Goal: Task Accomplishment & Management: Complete application form

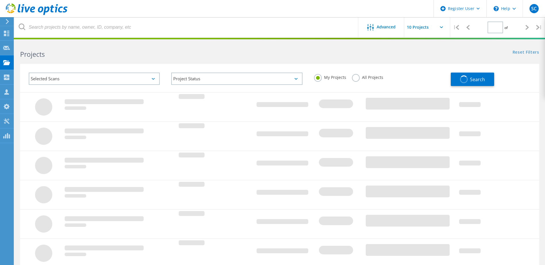
type input "1"
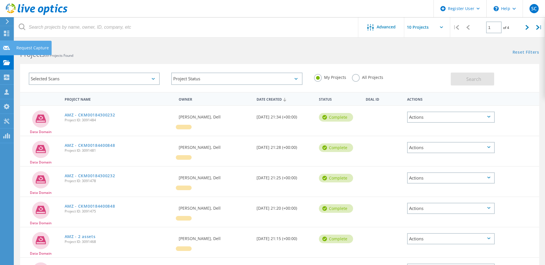
click at [6, 50] on icon at bounding box center [6, 47] width 7 height 5
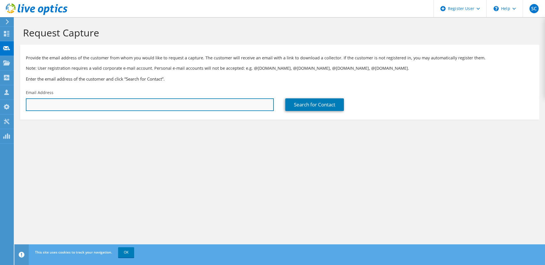
click at [134, 110] on input "text" at bounding box center [150, 105] width 248 height 13
paste input "MarkZeringue@rmc.edu"
type input "MarkZeringue@rmc.edu"
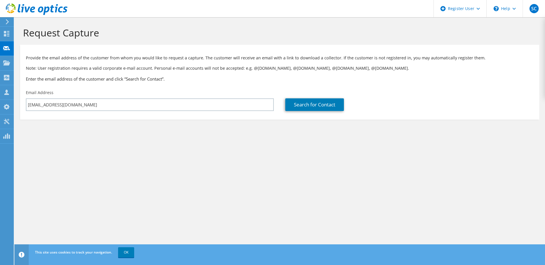
click at [209, 132] on section "Request Capture Provide the email address of the customer from whom you would l…" at bounding box center [279, 82] width 531 height 131
click at [302, 109] on link "Search for Contact" at bounding box center [314, 105] width 59 height 13
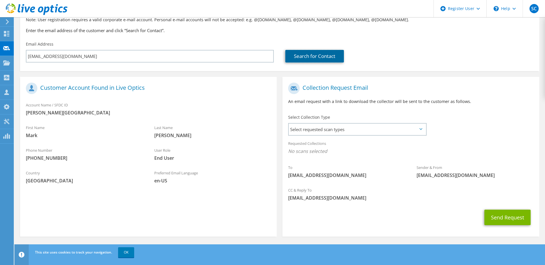
scroll to position [49, 0]
click at [381, 126] on span "Select requested scan types" at bounding box center [357, 129] width 137 height 11
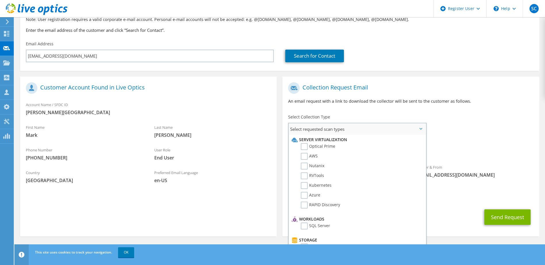
click at [304, 143] on li "Server Virtualization" at bounding box center [356, 139] width 132 height 7
click at [306, 145] on label "Optical Prime" at bounding box center [318, 146] width 34 height 7
click at [0, 0] on input "Optical Prime" at bounding box center [0, 0] width 0 height 0
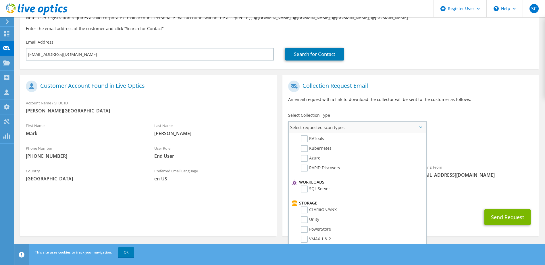
scroll to position [0, 0]
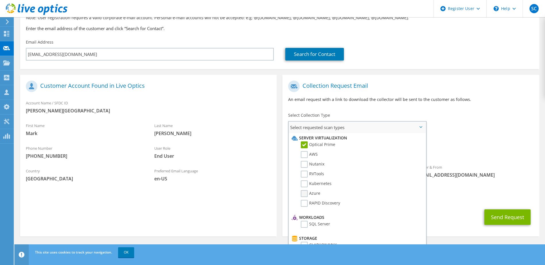
click at [303, 194] on label "Azure" at bounding box center [311, 193] width 20 height 7
click at [0, 0] on input "Azure" at bounding box center [0, 0] width 0 height 0
click at [481, 143] on div "Requested Collections No scans selected Optical Prime Azure" at bounding box center [410, 147] width 257 height 23
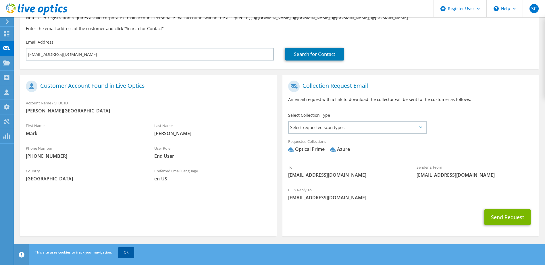
click at [126, 256] on link "OK" at bounding box center [126, 253] width 16 height 10
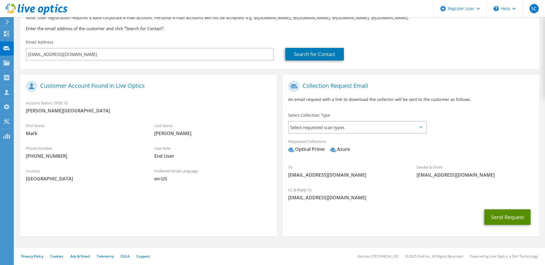
click at [513, 217] on button "Send Request" at bounding box center [507, 218] width 46 height 16
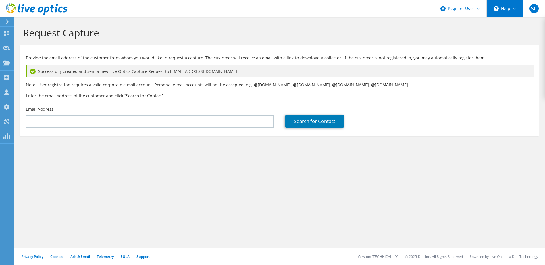
click at [495, 9] on icon at bounding box center [496, 8] width 5 height 5
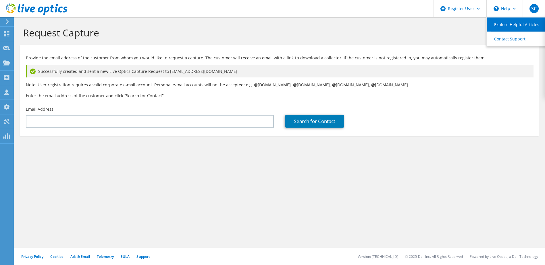
click at [501, 23] on link "Explore Helpful Articles" at bounding box center [519, 25] width 64 height 14
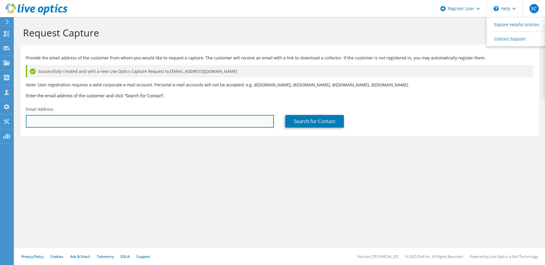
click at [103, 117] on input "text" at bounding box center [150, 121] width 248 height 13
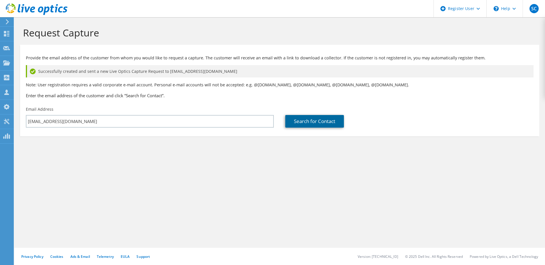
click at [340, 123] on link "Search for Contact" at bounding box center [314, 121] width 59 height 13
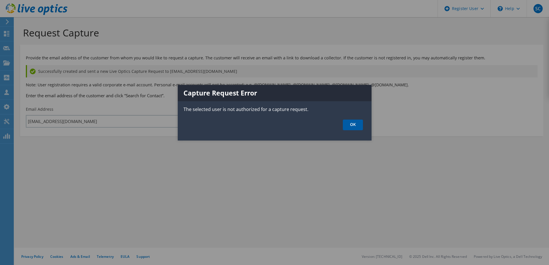
click at [352, 124] on link "OK" at bounding box center [353, 125] width 20 height 11
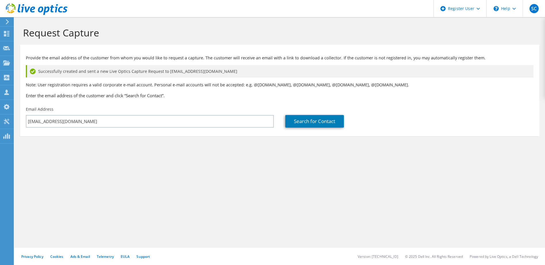
click at [141, 118] on div "Request Capture Provide the email address of the customer from whom you would l…" at bounding box center [279, 141] width 531 height 248
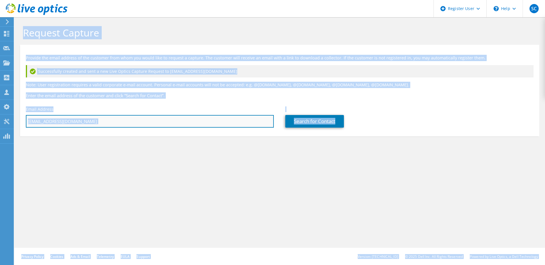
click at [141, 118] on input "[EMAIL_ADDRESS][DOMAIN_NAME]" at bounding box center [150, 121] width 248 height 13
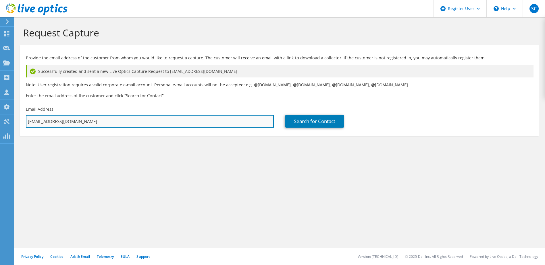
click at [109, 120] on input "[EMAIL_ADDRESS][DOMAIN_NAME]" at bounding box center [150, 121] width 248 height 13
paste input "[EMAIL_ADDRESS][DOMAIN_NAME]"
type input "[EMAIL_ADDRESS][DOMAIN_NAME]"
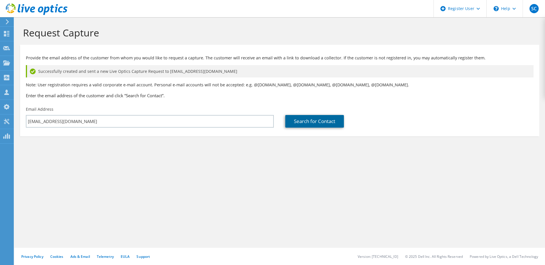
click at [320, 123] on link "Search for Contact" at bounding box center [314, 121] width 59 height 13
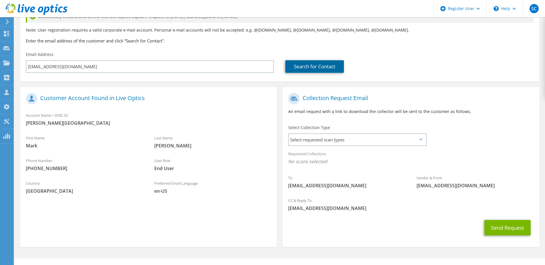
scroll to position [57, 0]
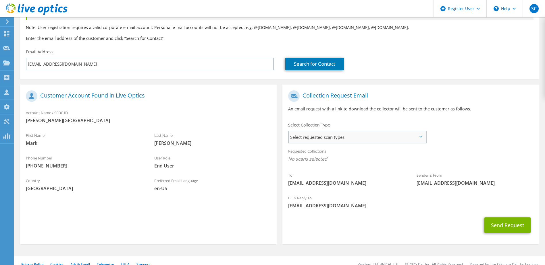
click at [357, 138] on span "Select requested scan types" at bounding box center [357, 137] width 137 height 11
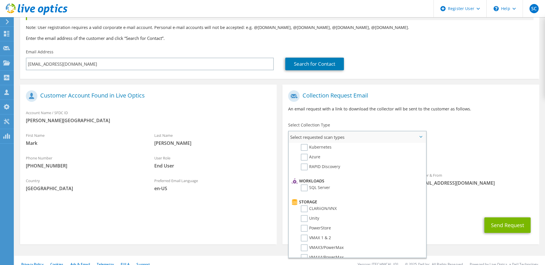
scroll to position [0, 0]
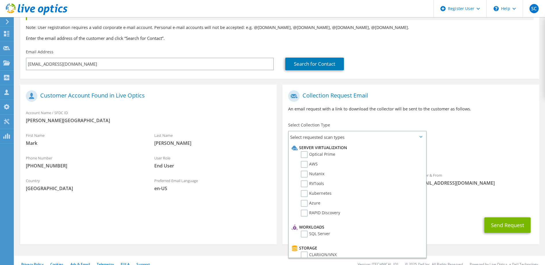
click at [456, 133] on div "To [EMAIL_ADDRESS][DOMAIN_NAME] Sender & From [EMAIL_ADDRESS][DOMAIN_NAME]" at bounding box center [410, 140] width 257 height 105
